Goal: Task Accomplishment & Management: Complete application form

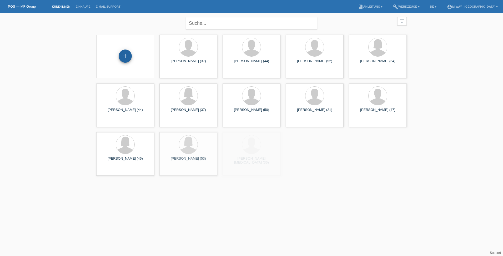
click at [129, 55] on div "+" at bounding box center [125, 55] width 13 height 13
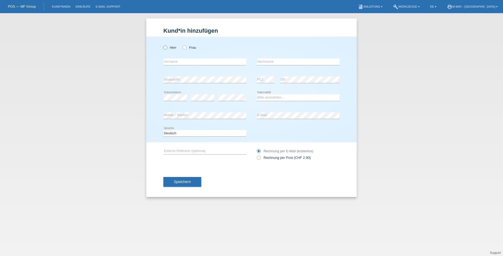
click at [163, 45] on icon at bounding box center [163, 45] width 0 height 0
click at [166, 46] on input "Herr" at bounding box center [164, 46] width 3 height 3
radio input "true"
click at [175, 62] on input "text" at bounding box center [204, 61] width 83 height 7
type input "[PERSON_NAME]"
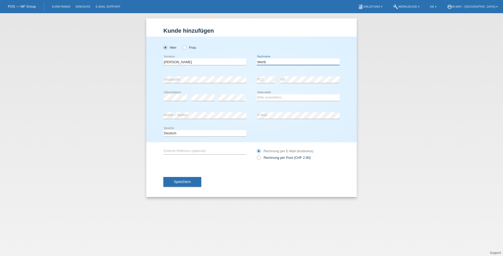
type input "Wertli"
